Goal: Task Accomplishment & Management: Complete application form

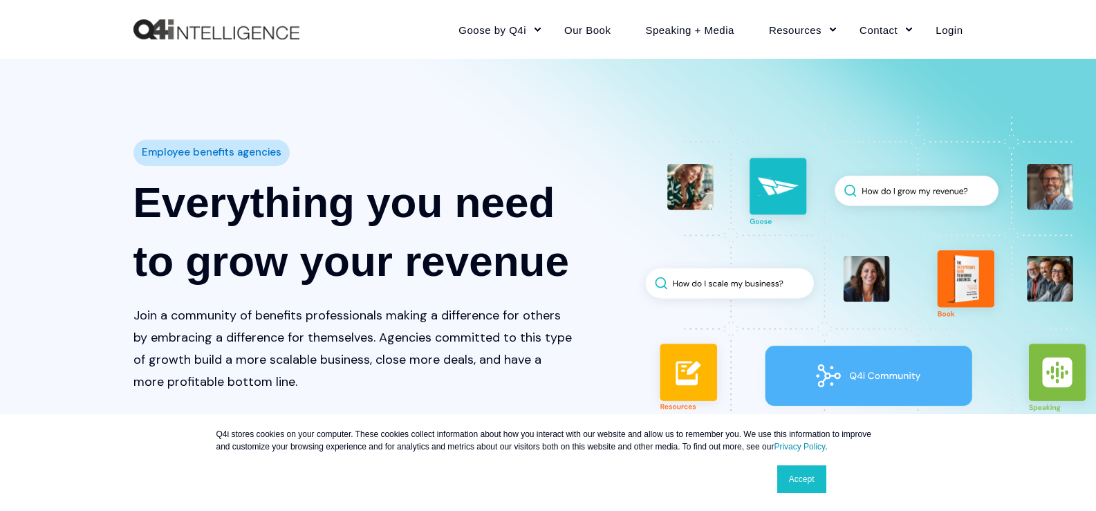
click at [842, 0] on link "Contact" at bounding box center [880, 29] width 76 height 60
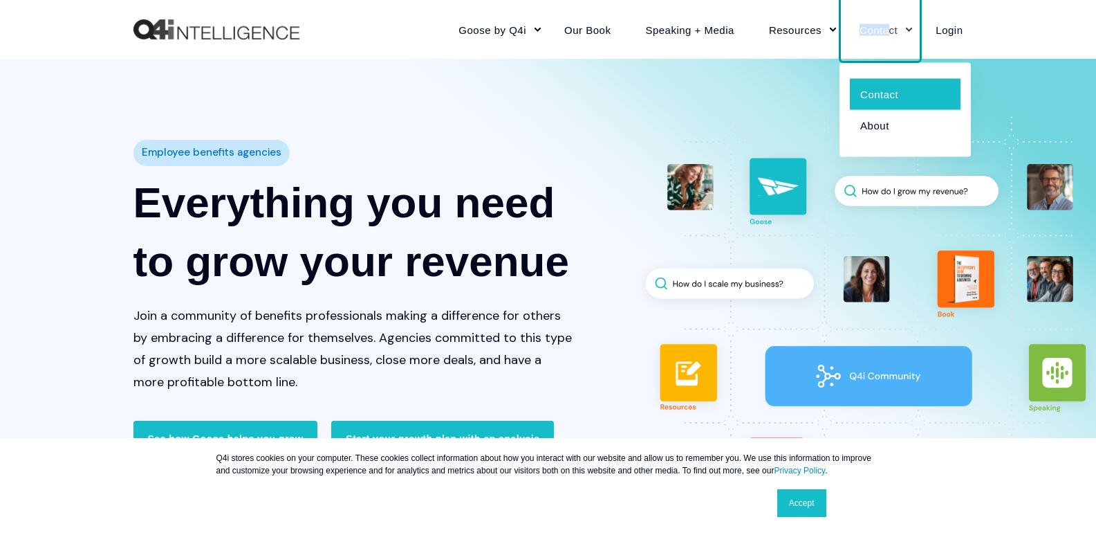
click at [916, 93] on link "Contact" at bounding box center [905, 93] width 111 height 31
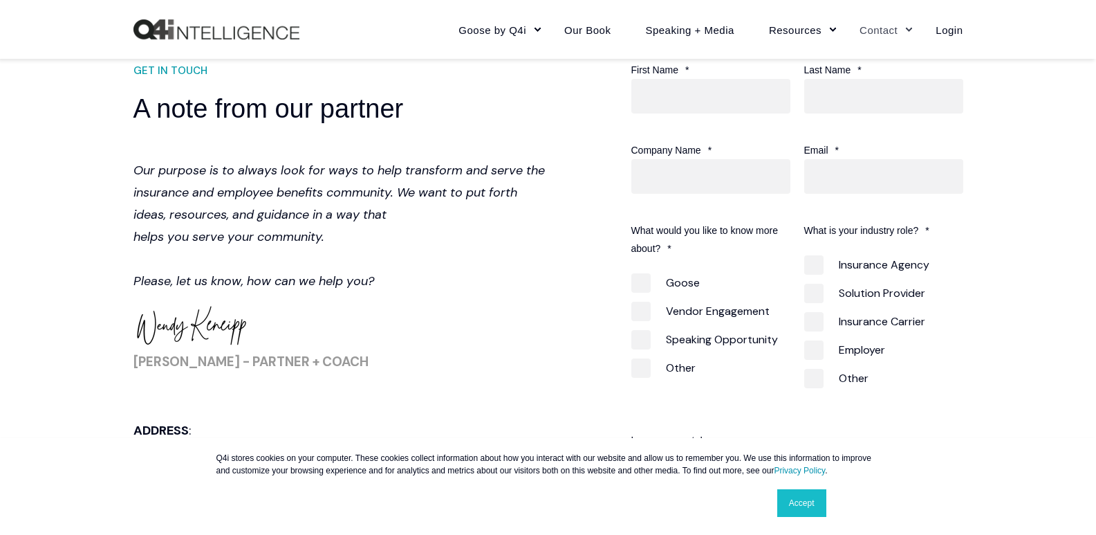
scroll to position [553, 0]
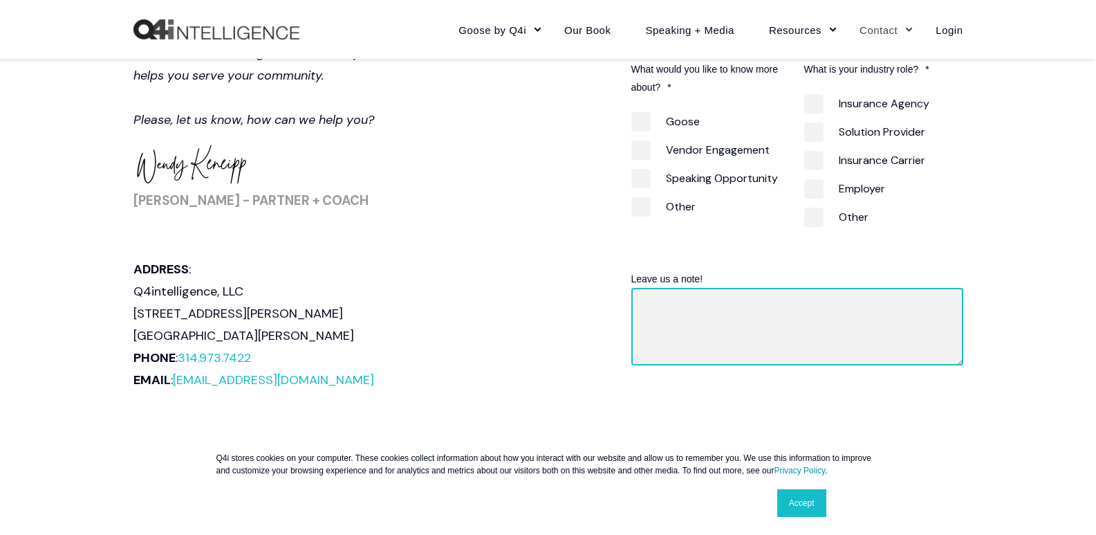
drag, startPoint x: 736, startPoint y: 317, endPoint x: 728, endPoint y: 338, distance: 22.1
click at [734, 323] on textarea "Leave us a note!" at bounding box center [797, 326] width 332 height 77
paste textarea "Wikipedia is considered to be the World’s most significant tool for reference m…"
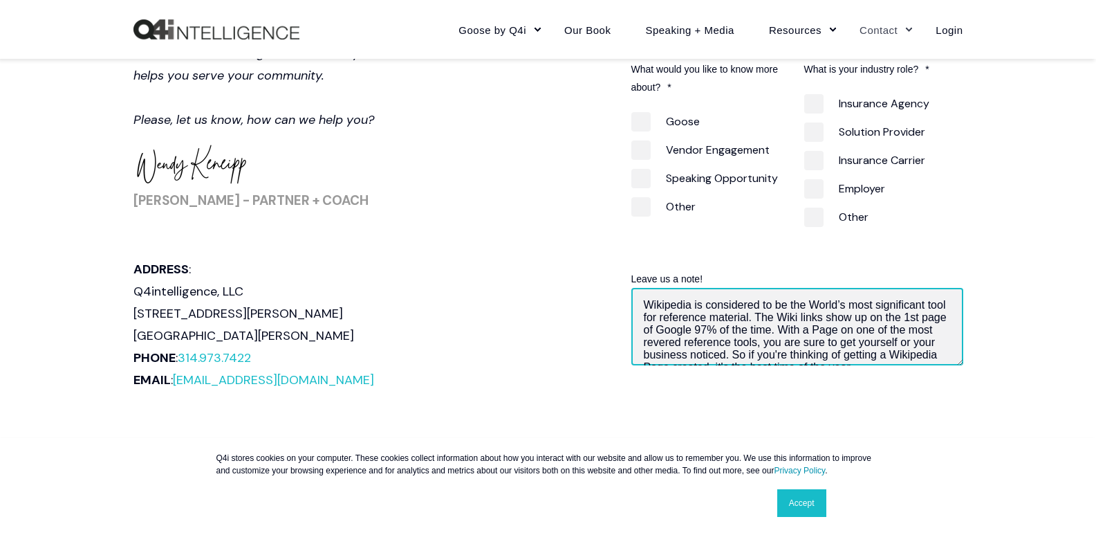
scroll to position [145, 0]
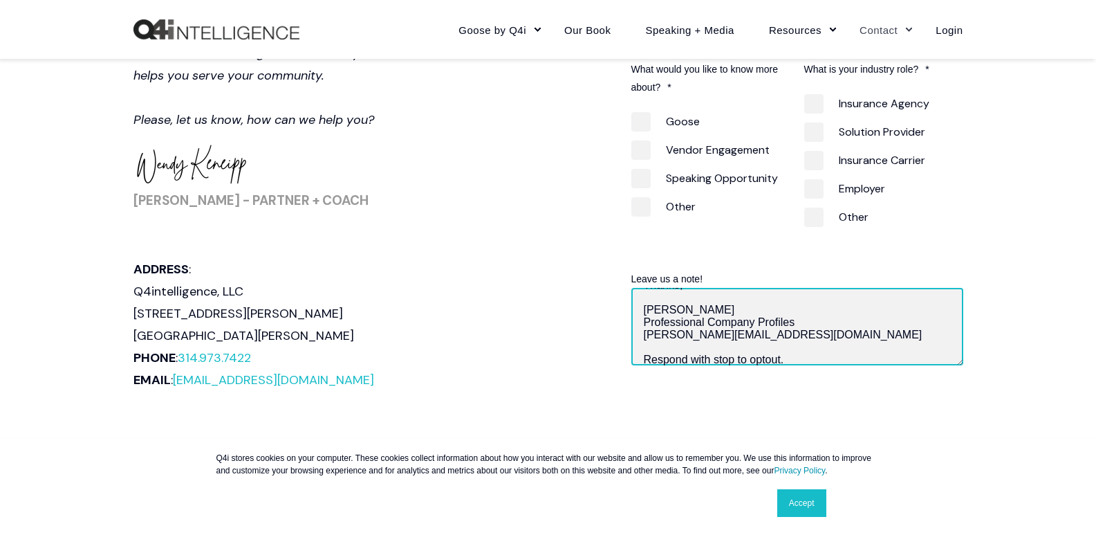
type textarea "Wikipedia is considered to be the World’s most significant tool for reference m…"
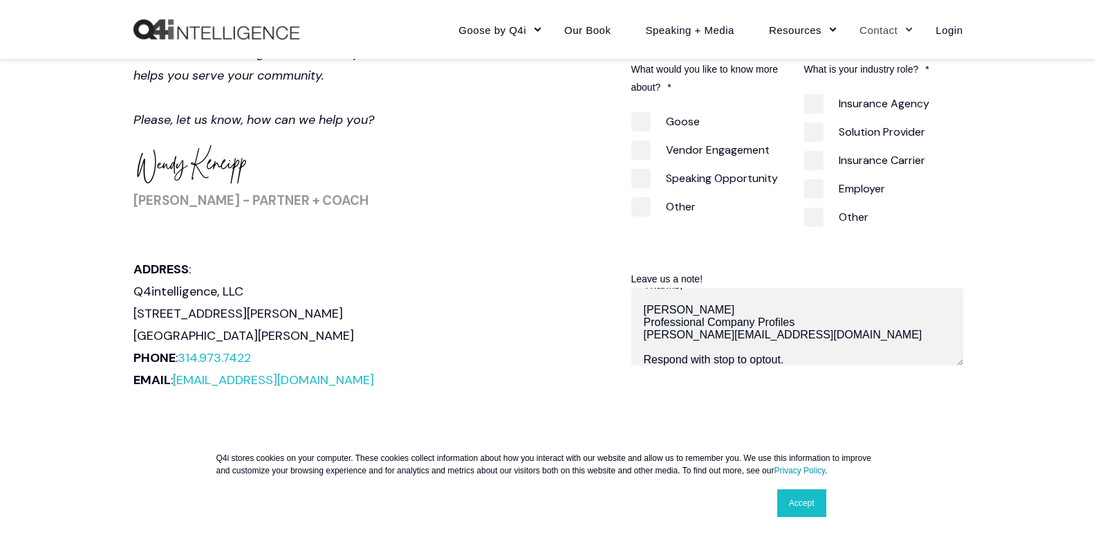
click at [799, 515] on link "Accept" at bounding box center [801, 503] width 49 height 28
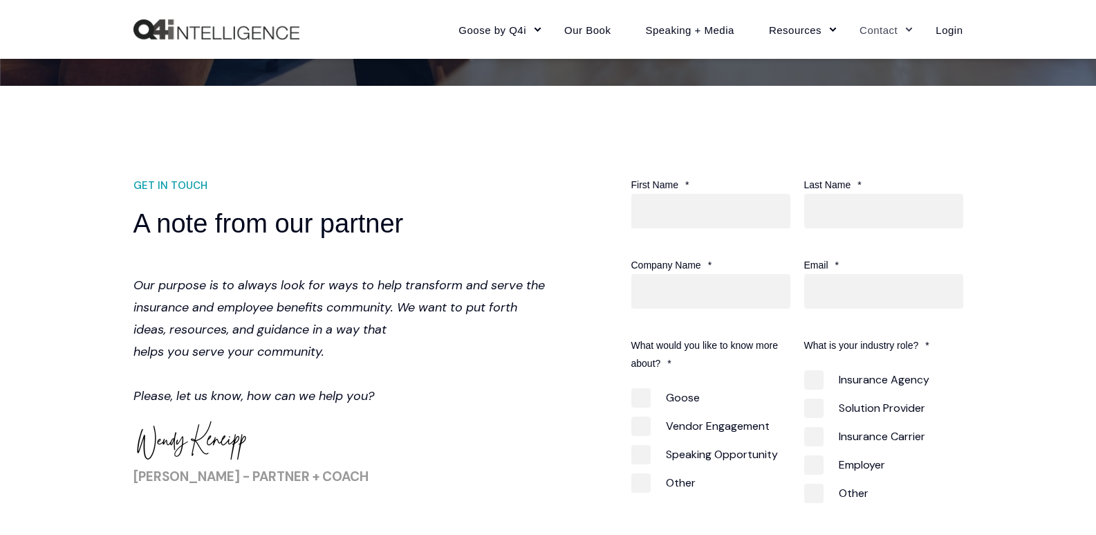
scroll to position [277, 0]
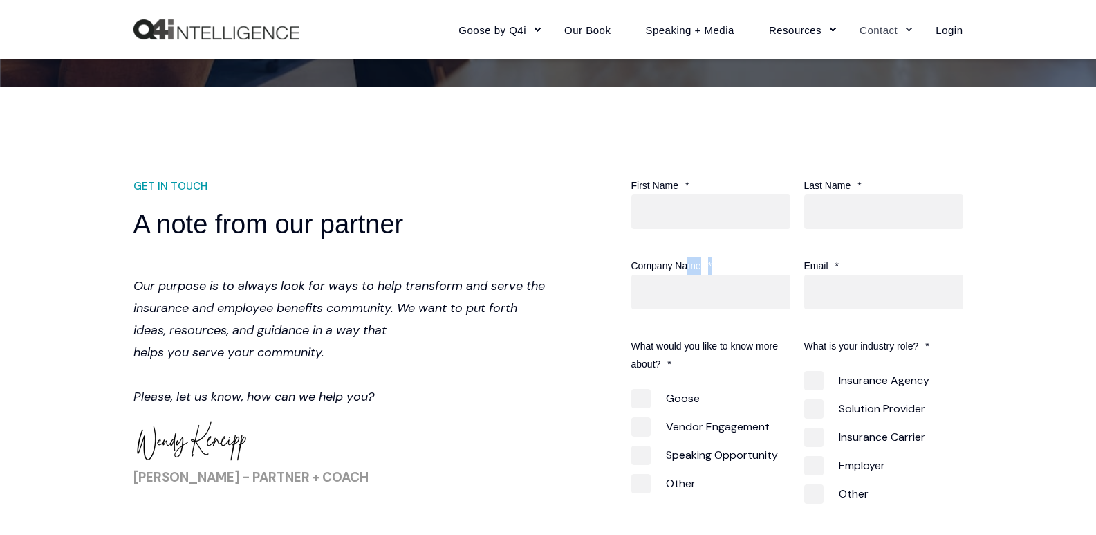
drag, startPoint x: 689, startPoint y: 269, endPoint x: 732, endPoint y: 286, distance: 46.0
click at [691, 277] on div "Company Name *" at bounding box center [717, 283] width 173 height 53
drag, startPoint x: 708, startPoint y: 290, endPoint x: 770, endPoint y: 296, distance: 63.2
click at [711, 291] on input "Company Name *" at bounding box center [710, 292] width 159 height 35
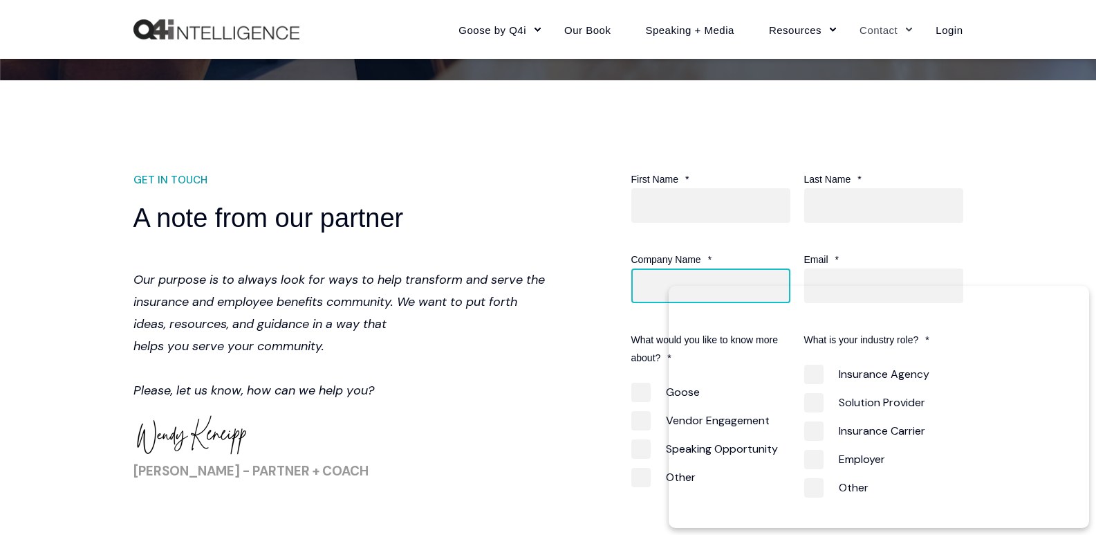
click at [754, 275] on input "Company Name *" at bounding box center [710, 285] width 159 height 35
type input "Professional Company Profiles"
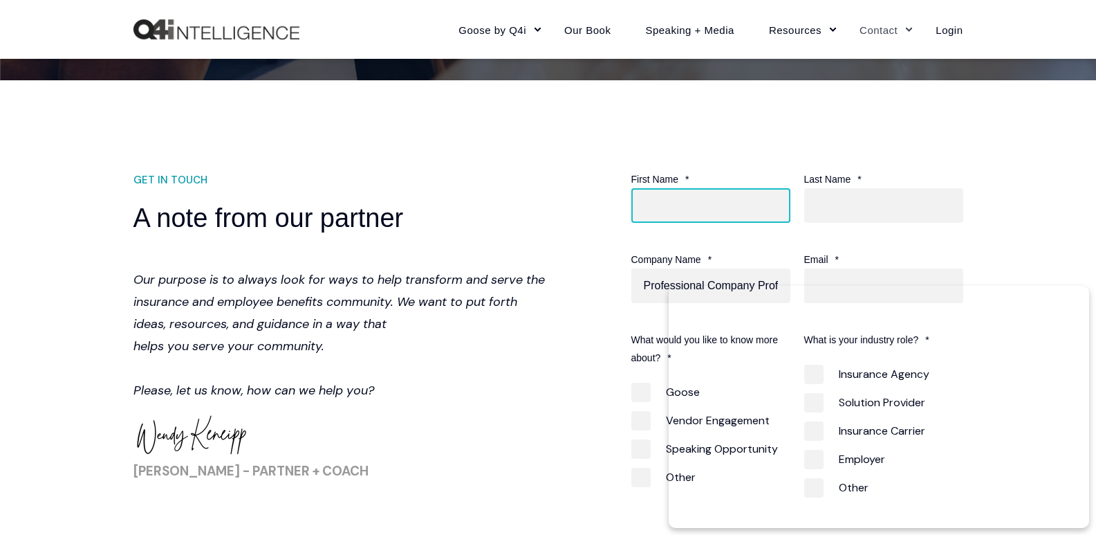
type input "Katie"
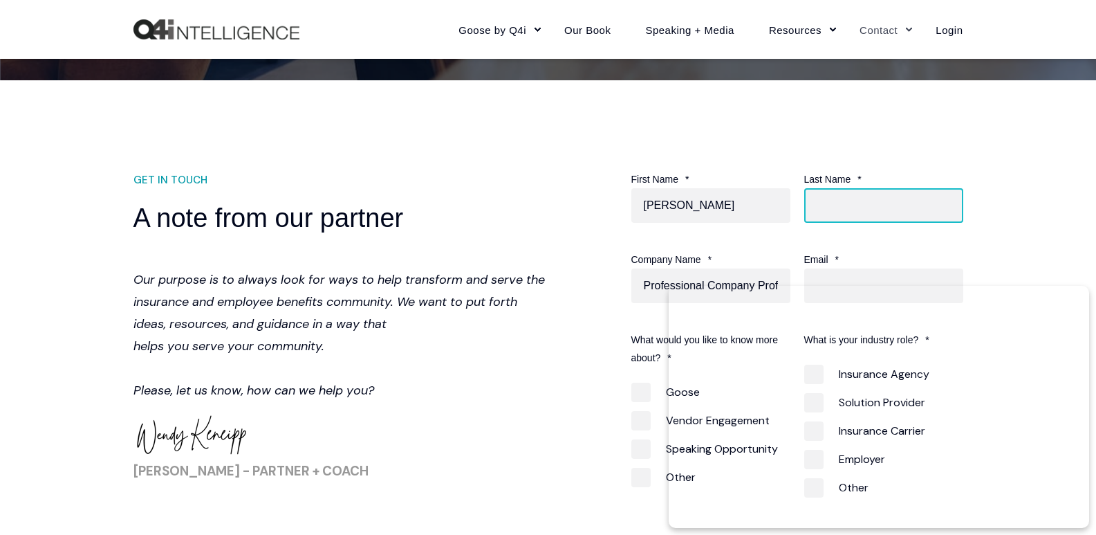
type input "Jones"
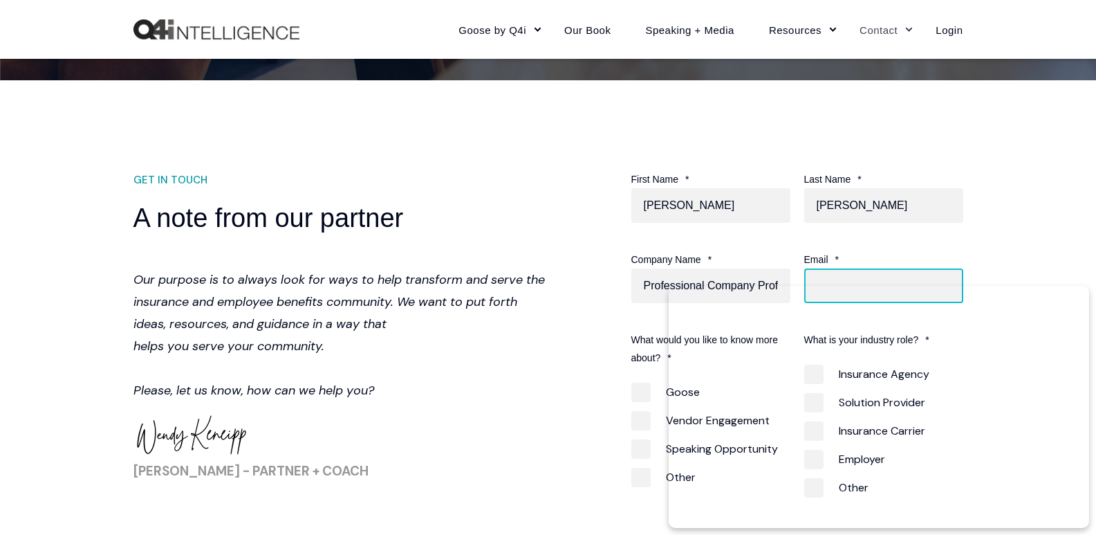
type input "Katie@procompanyprofiles.com"
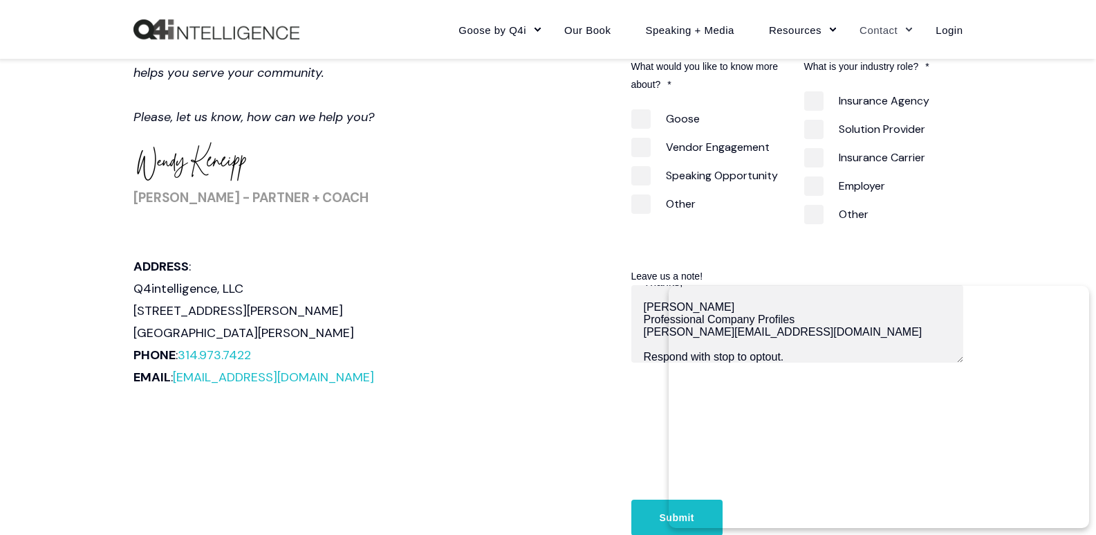
scroll to position [560, 0]
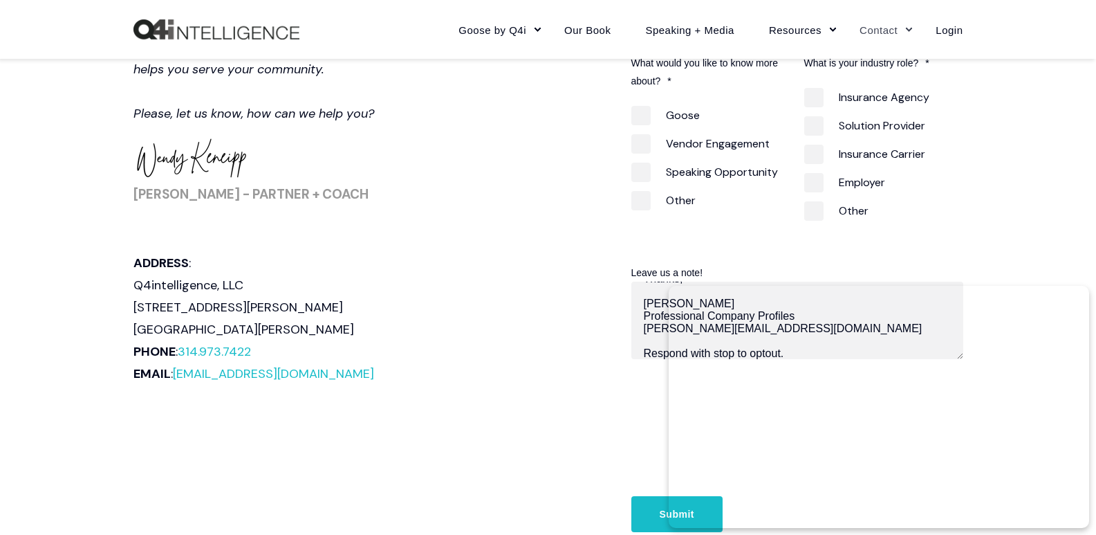
click at [643, 198] on span "Other" at bounding box center [663, 200] width 64 height 19
checkbox input "true"
drag, startPoint x: 833, startPoint y: 212, endPoint x: 806, endPoint y: 214, distance: 27.8
click at [818, 213] on span "Other" at bounding box center [836, 210] width 64 height 19
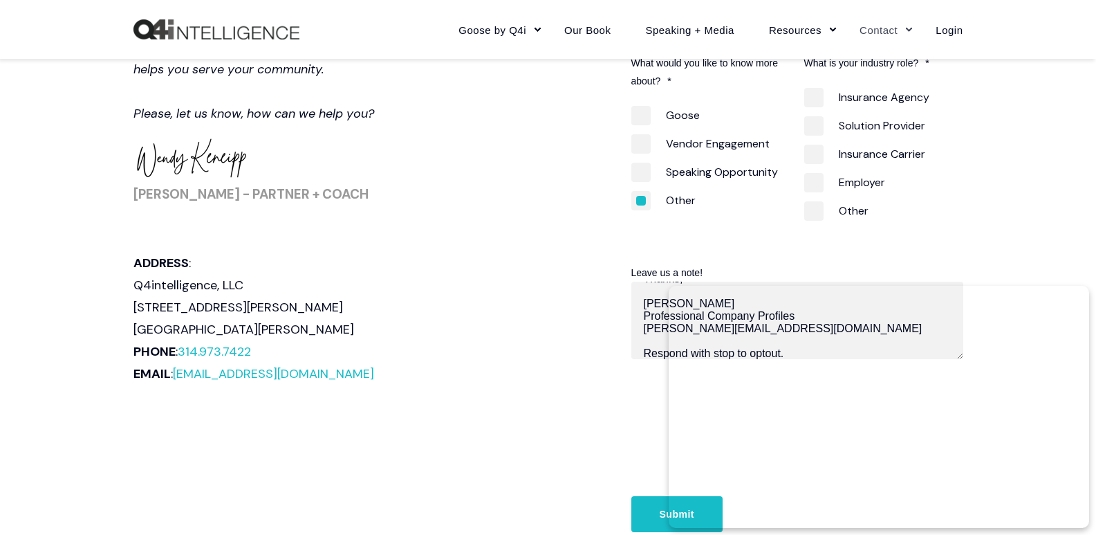
click at [805, 218] on span "Other" at bounding box center [836, 210] width 64 height 19
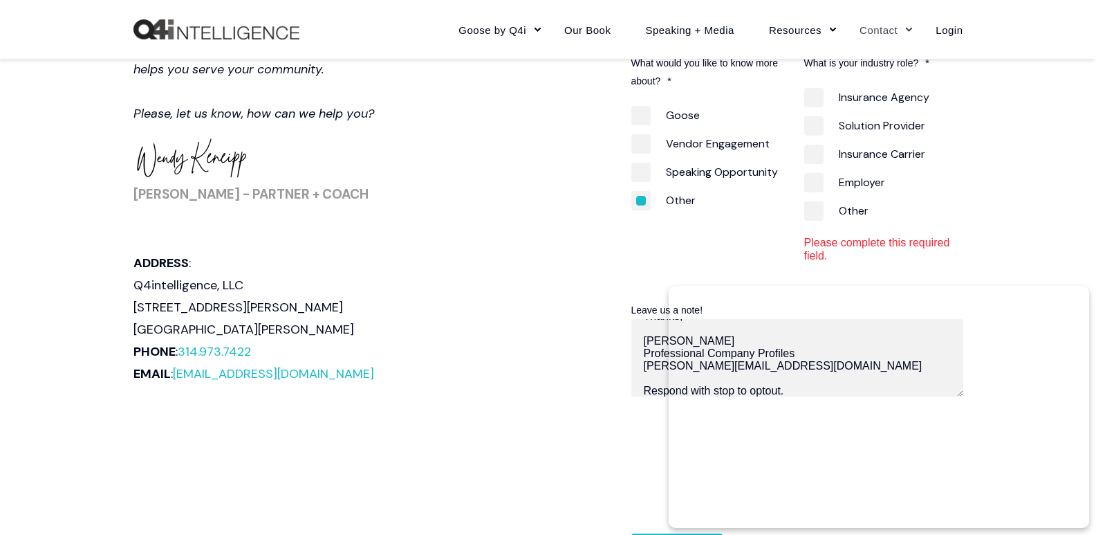
click at [827, 221] on li "Other" at bounding box center [883, 210] width 159 height 28
click at [818, 217] on span "Other" at bounding box center [836, 210] width 64 height 19
checkbox input "true"
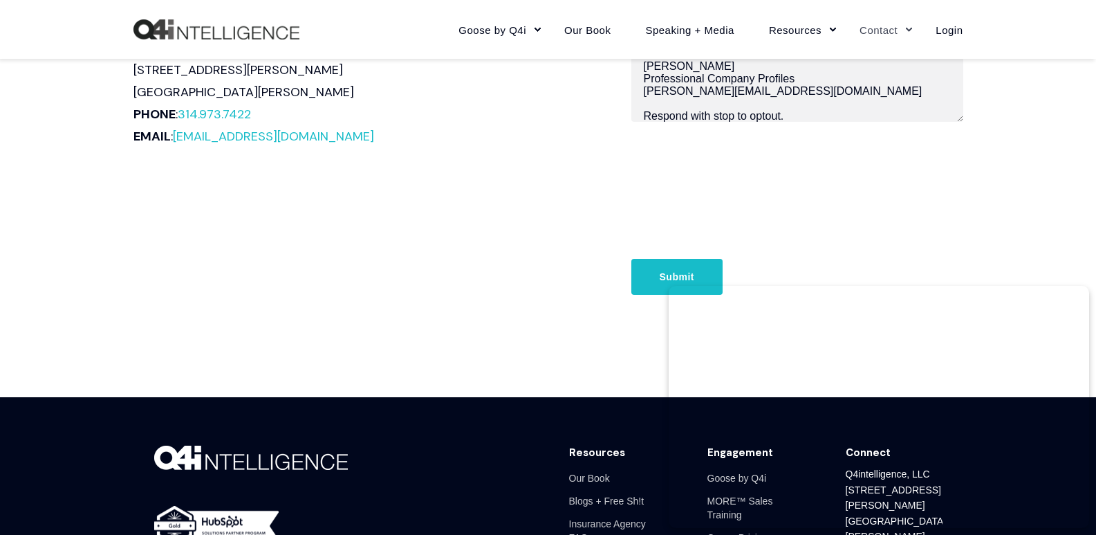
scroll to position [836, 0]
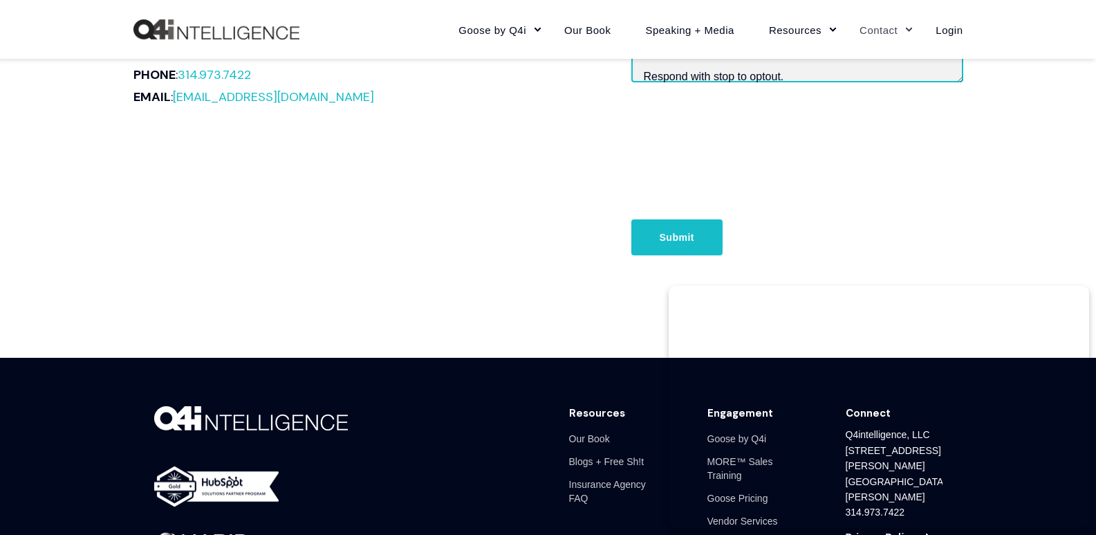
click at [670, 72] on textarea "Wikipedia is considered to be the World’s most significant tool for reference m…" at bounding box center [797, 43] width 332 height 77
click at [666, 232] on input "Submit" at bounding box center [676, 237] width 91 height 36
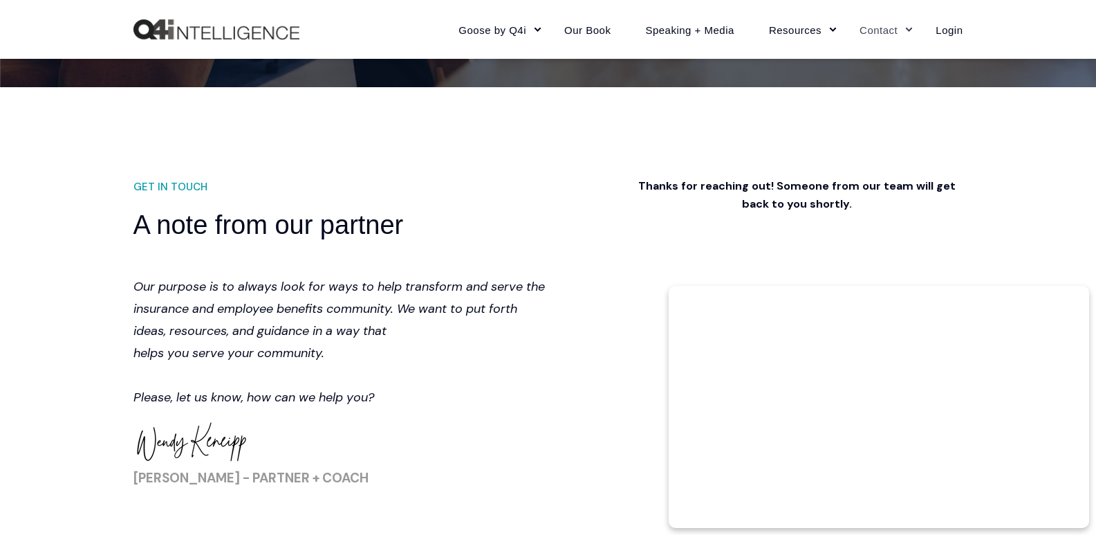
scroll to position [277, 0]
